Goal: Task Accomplishment & Management: Complete application form

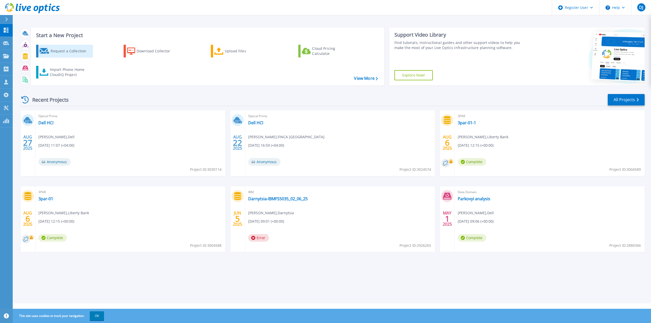
click at [65, 54] on div "Request a Collection" at bounding box center [71, 51] width 41 height 10
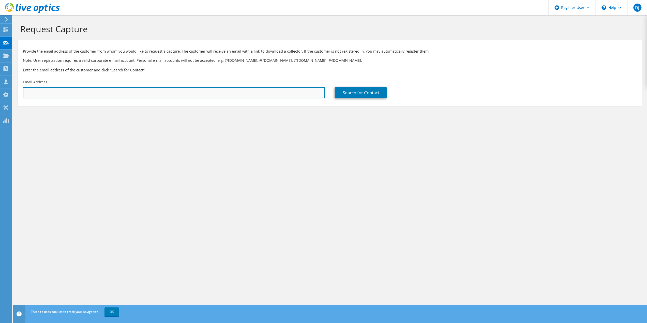
click at [143, 92] on input "text" at bounding box center [174, 92] width 302 height 11
click at [106, 95] on input "text" at bounding box center [174, 92] width 302 height 11
paste input "Giorgi Marukhiani <g.marukhiani@dailygroup.ge>"
click at [113, 92] on input "Giorgi Marukhiani <g.marukhiani@dailygroup.ge>" at bounding box center [174, 92] width 302 height 11
drag, startPoint x: 59, startPoint y: 92, endPoint x: 0, endPoint y: 81, distance: 59.8
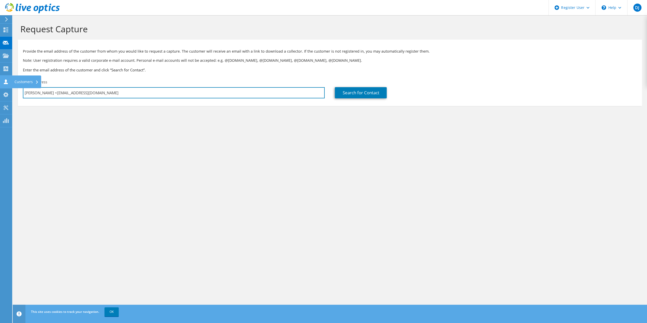
click at [0, 81] on div "DJ Dell User Dzmitryj Jakavuk Dzmitryj.Jakavuk@dell.com Dell My Profile Log Out…" at bounding box center [323, 161] width 647 height 323
paste input "rgi Marukhiani <g.marukhiani@dailygroup.ge>"
click at [59, 93] on input "Giorgi Marukhiani <g.marukhiani@dailygroup.ge" at bounding box center [174, 92] width 302 height 11
type input "g.marukhiani@dailygroup.ge"
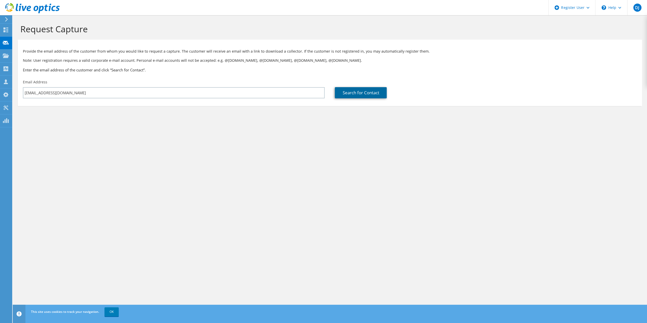
click at [354, 91] on link "Search for Contact" at bounding box center [361, 92] width 52 height 11
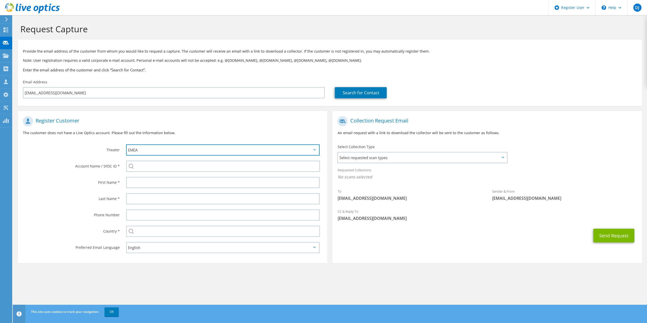
click at [174, 152] on select "APJ EMEA NA/LATAM" at bounding box center [223, 149] width 194 height 11
click at [126, 144] on select "APJ EMEA NA/LATAM" at bounding box center [223, 149] width 194 height 11
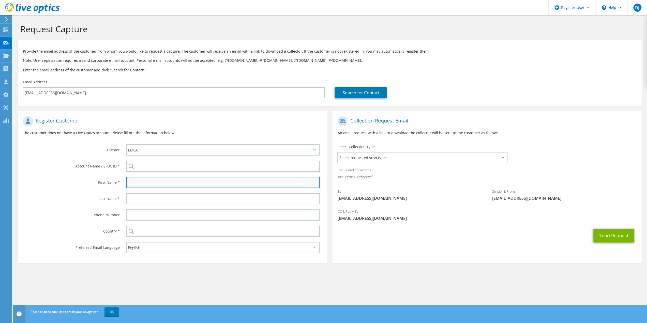
click at [162, 186] on input "text" at bounding box center [223, 182] width 194 height 11
type input "Giorgi"
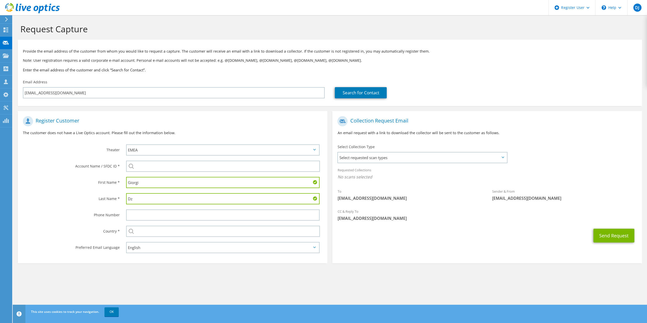
type input "D"
type input "Marukhiani"
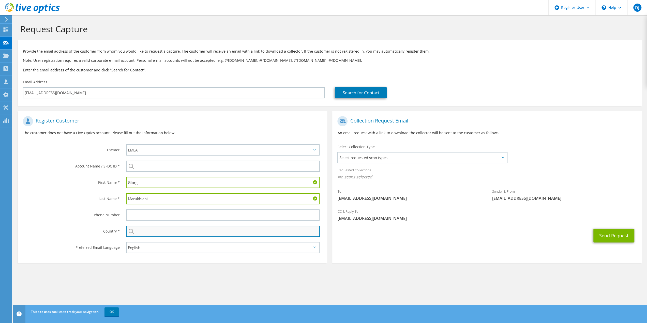
click at [150, 233] on input "text" at bounding box center [223, 231] width 194 height 11
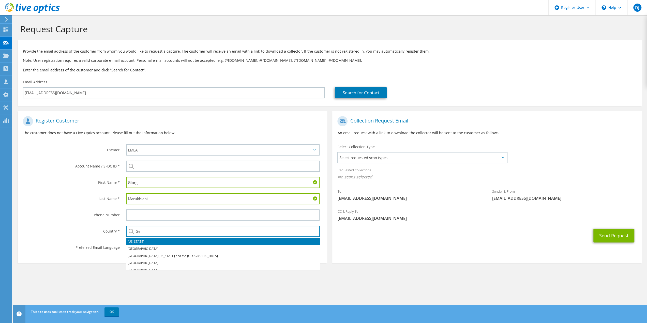
click at [146, 240] on li "[US_STATE]" at bounding box center [222, 241] width 193 height 7
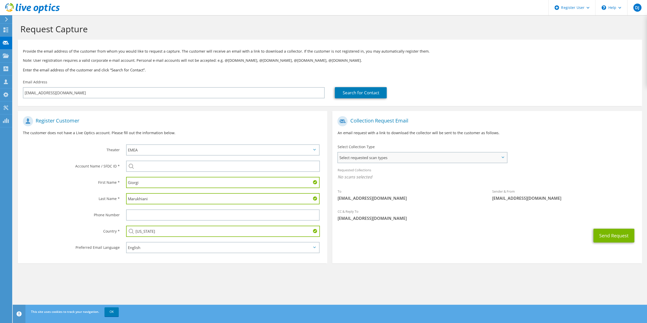
type input "[US_STATE]"
click at [404, 156] on span "Select requested scan types" at bounding box center [422, 157] width 168 height 10
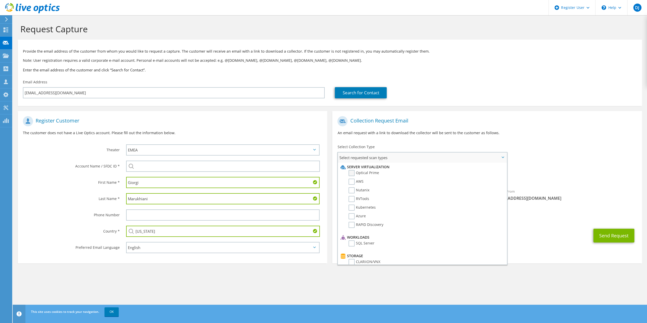
click at [362, 173] on label "Optical Prime" at bounding box center [363, 173] width 30 height 6
click at [0, 0] on input "Optical Prime" at bounding box center [0, 0] width 0 height 0
click at [353, 235] on label "NetApp" at bounding box center [358, 235] width 20 height 6
click at [0, 0] on input "NetApp" at bounding box center [0, 0] width 0 height 0
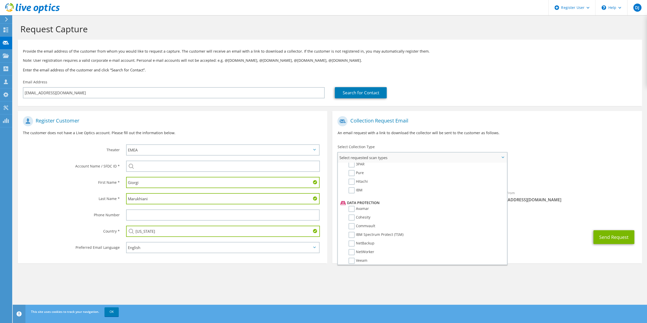
scroll to position [224, 0]
click at [533, 230] on div "Send Request" at bounding box center [486, 237] width 309 height 19
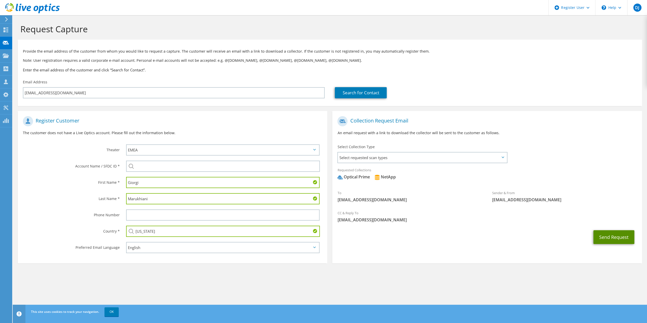
click at [611, 239] on button "Send Request" at bounding box center [613, 237] width 41 height 14
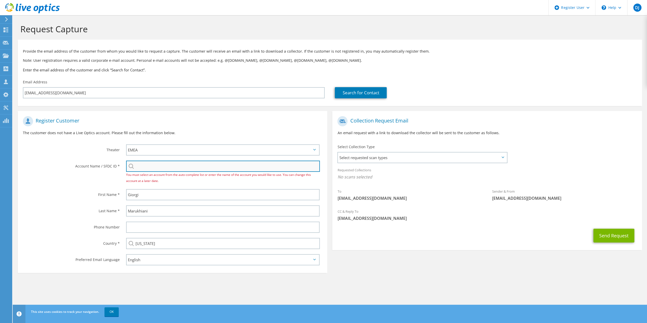
click at [148, 166] on input "search" at bounding box center [223, 166] width 194 height 11
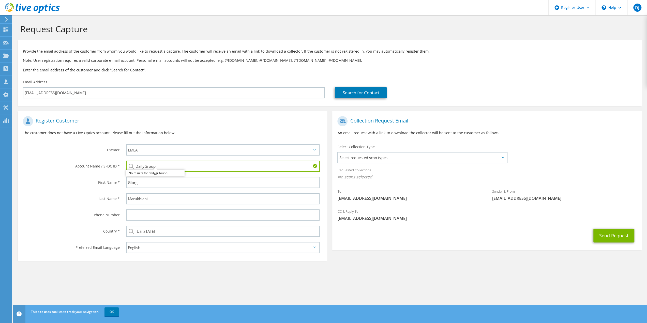
type input "DailyGroup"
click at [71, 185] on label "First Name *" at bounding box center [71, 181] width 97 height 8
click at [484, 157] on span "Select requested scan types" at bounding box center [422, 157] width 168 height 10
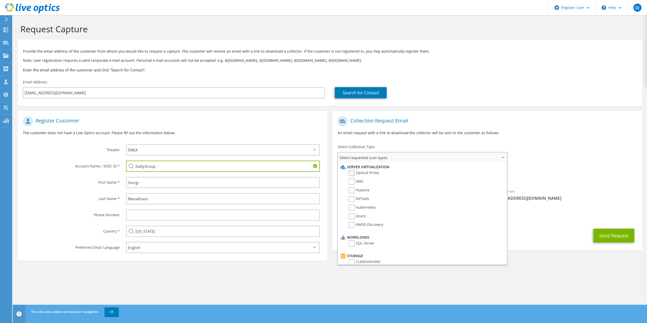
click at [351, 173] on label "Optical Prime" at bounding box center [363, 173] width 30 height 6
click at [0, 0] on input "Optical Prime" at bounding box center [0, 0] width 0 height 0
click at [351, 222] on li "SC" at bounding box center [421, 217] width 165 height 9
click at [353, 225] on label "NetApp" at bounding box center [358, 225] width 20 height 6
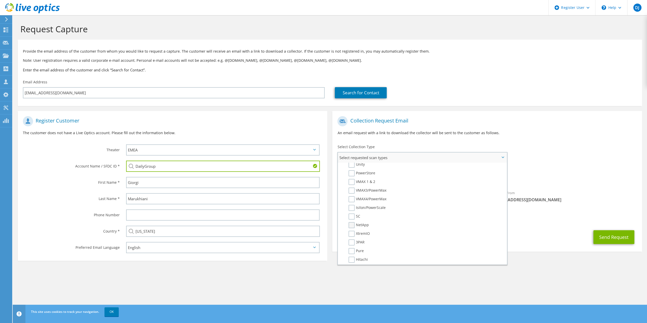
click at [0, 0] on input "NetApp" at bounding box center [0, 0] width 0 height 0
click at [592, 232] on div "Send Request" at bounding box center [486, 237] width 309 height 19
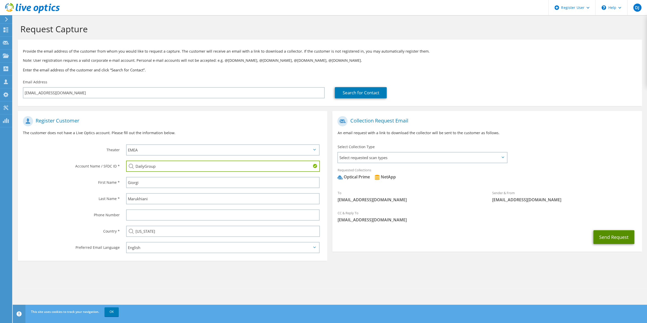
click at [609, 238] on button "Send Request" at bounding box center [613, 237] width 41 height 14
